Goal: Task Accomplishment & Management: Manage account settings

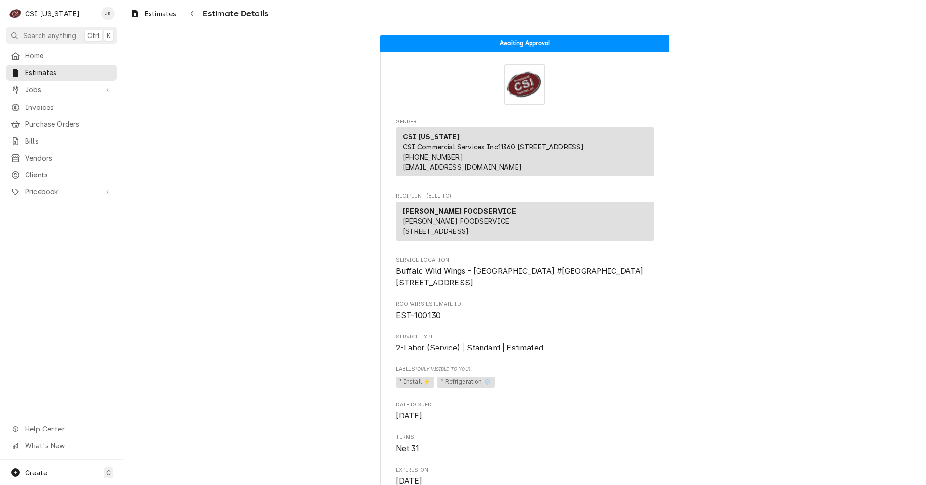
scroll to position [48, 0]
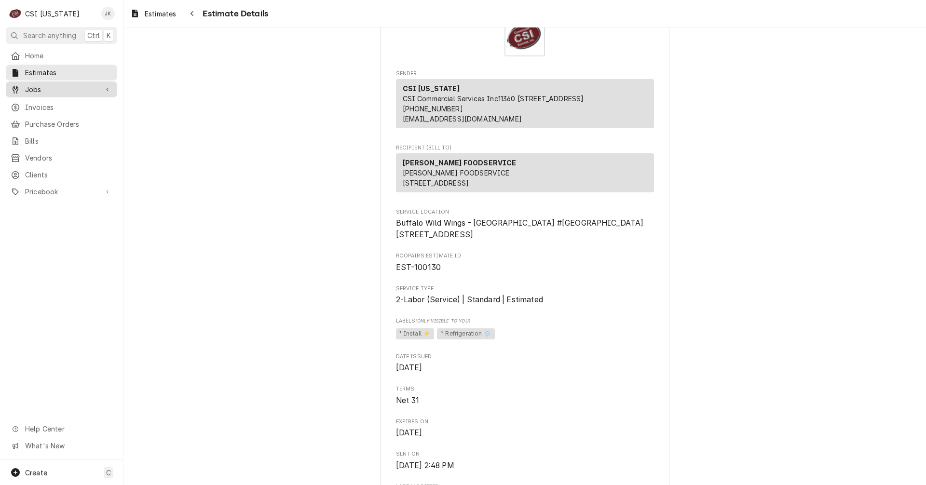
click at [32, 83] on div "Jobs" at bounding box center [62, 89] width 108 height 12
click at [22, 101] on div "Jobs" at bounding box center [62, 106] width 102 height 10
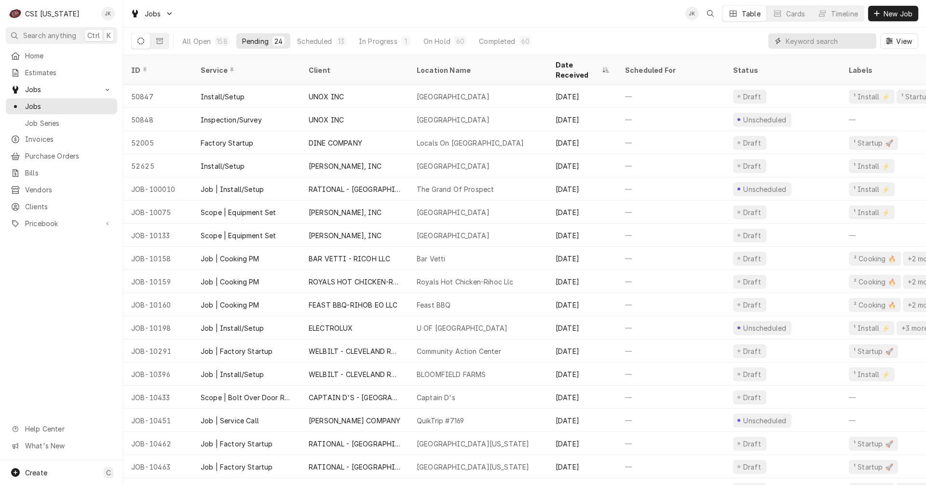
click at [829, 47] on input "Dynamic Content Wrapper" at bounding box center [828, 40] width 86 height 15
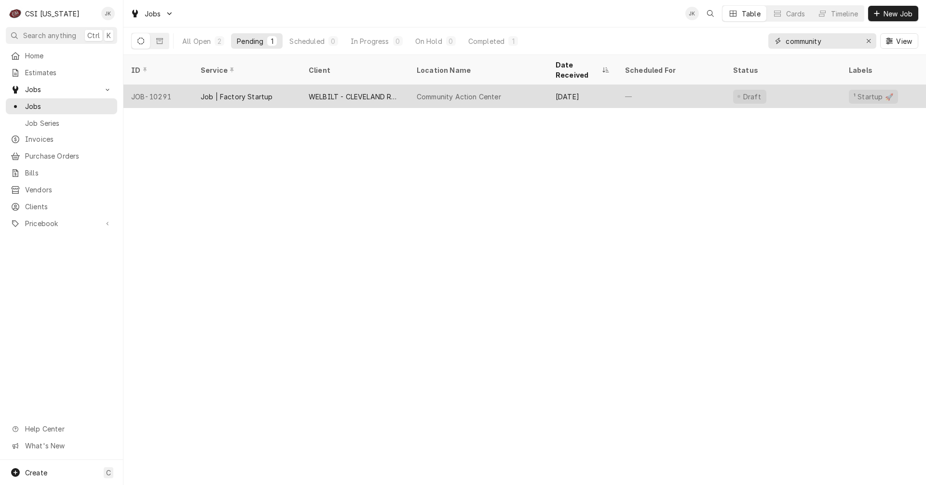
type input "community"
click at [258, 92] on div "Job | Factory Startup" at bounding box center [237, 97] width 72 height 10
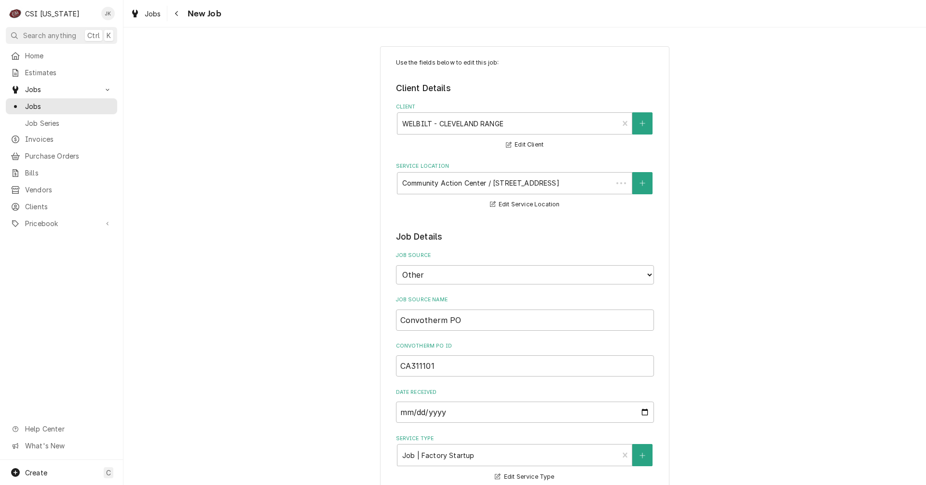
type textarea "x"
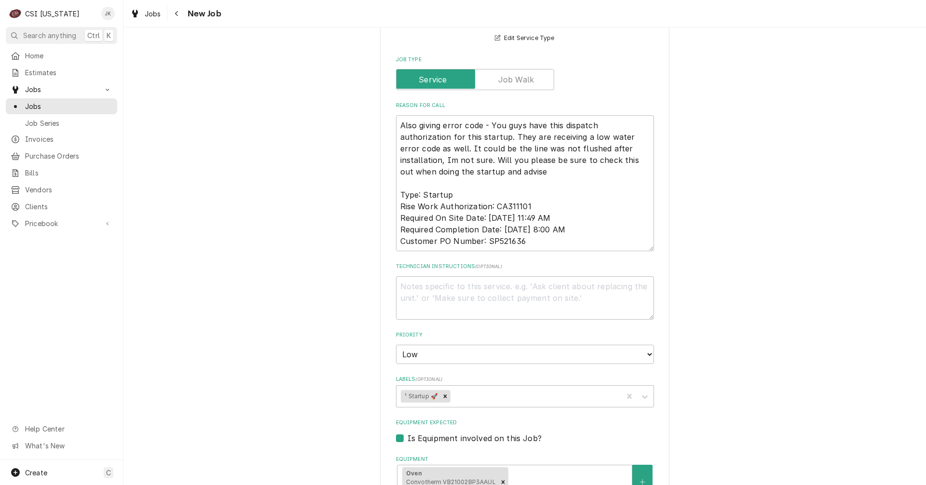
scroll to position [530, 0]
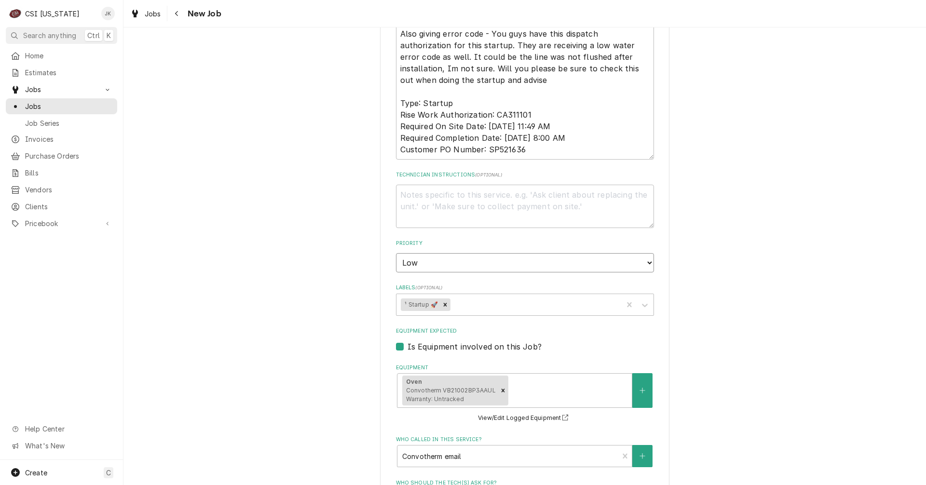
click at [496, 267] on select "No Priority Urgent High Medium Low" at bounding box center [525, 262] width 258 height 19
select select "2"
click at [396, 253] on select "No Priority Urgent High Medium Low" at bounding box center [525, 262] width 258 height 19
type textarea "x"
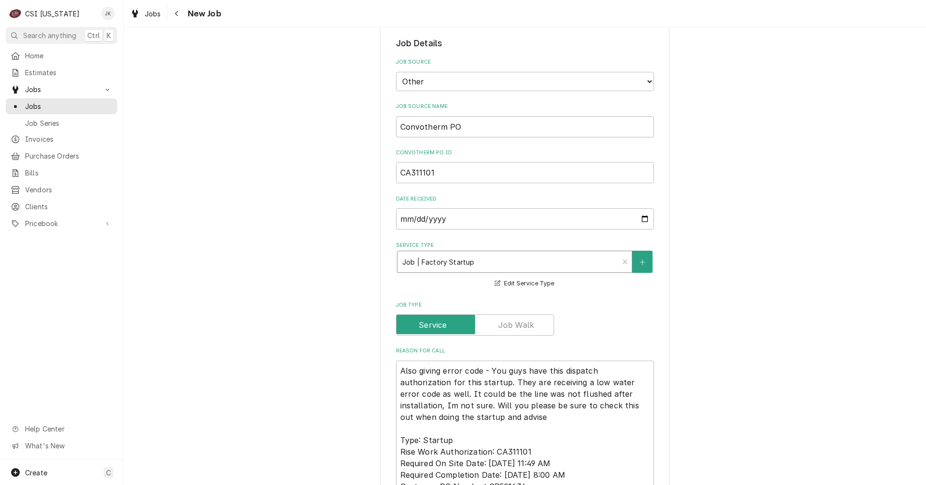
scroll to position [241, 0]
